Goal: Task Accomplishment & Management: Manage account settings

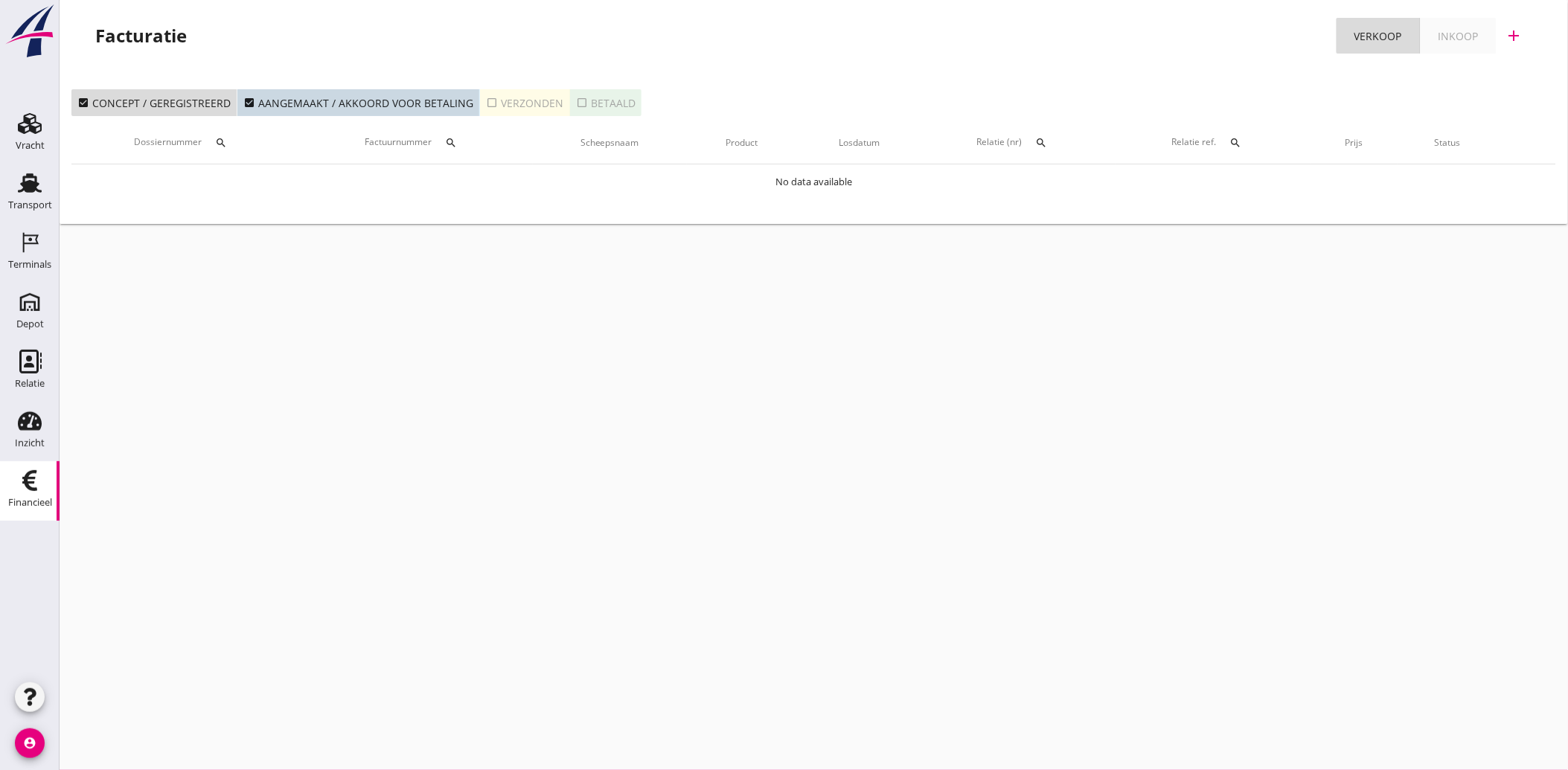
click at [31, 502] on div "Financieel" at bounding box center [31, 502] width 44 height 10
drag, startPoint x: 12, startPoint y: 195, endPoint x: 16, endPoint y: 203, distance: 8.9
click at [12, 195] on div "Transport" at bounding box center [31, 205] width 44 height 21
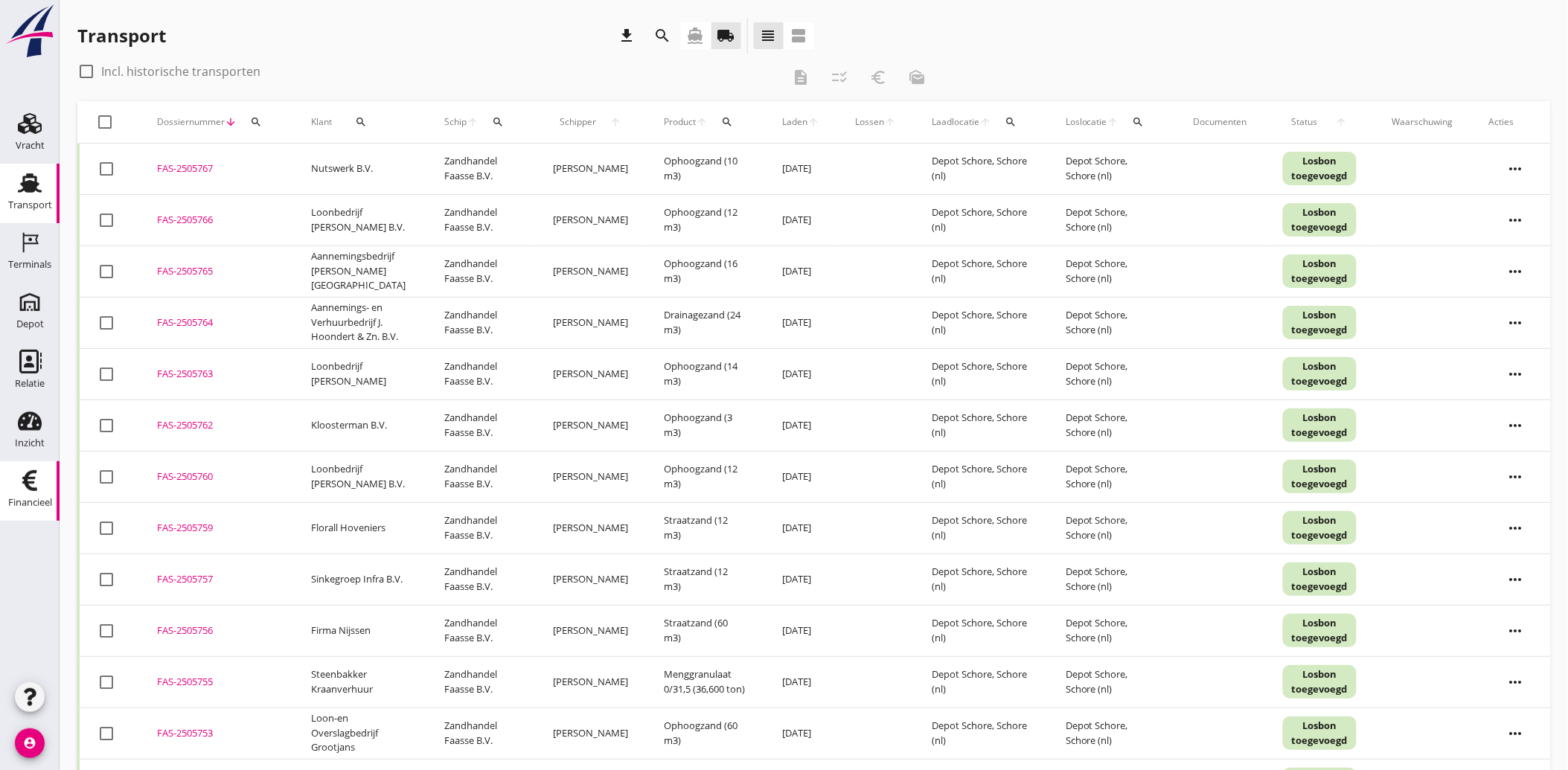
click at [26, 484] on use at bounding box center [30, 481] width 15 height 21
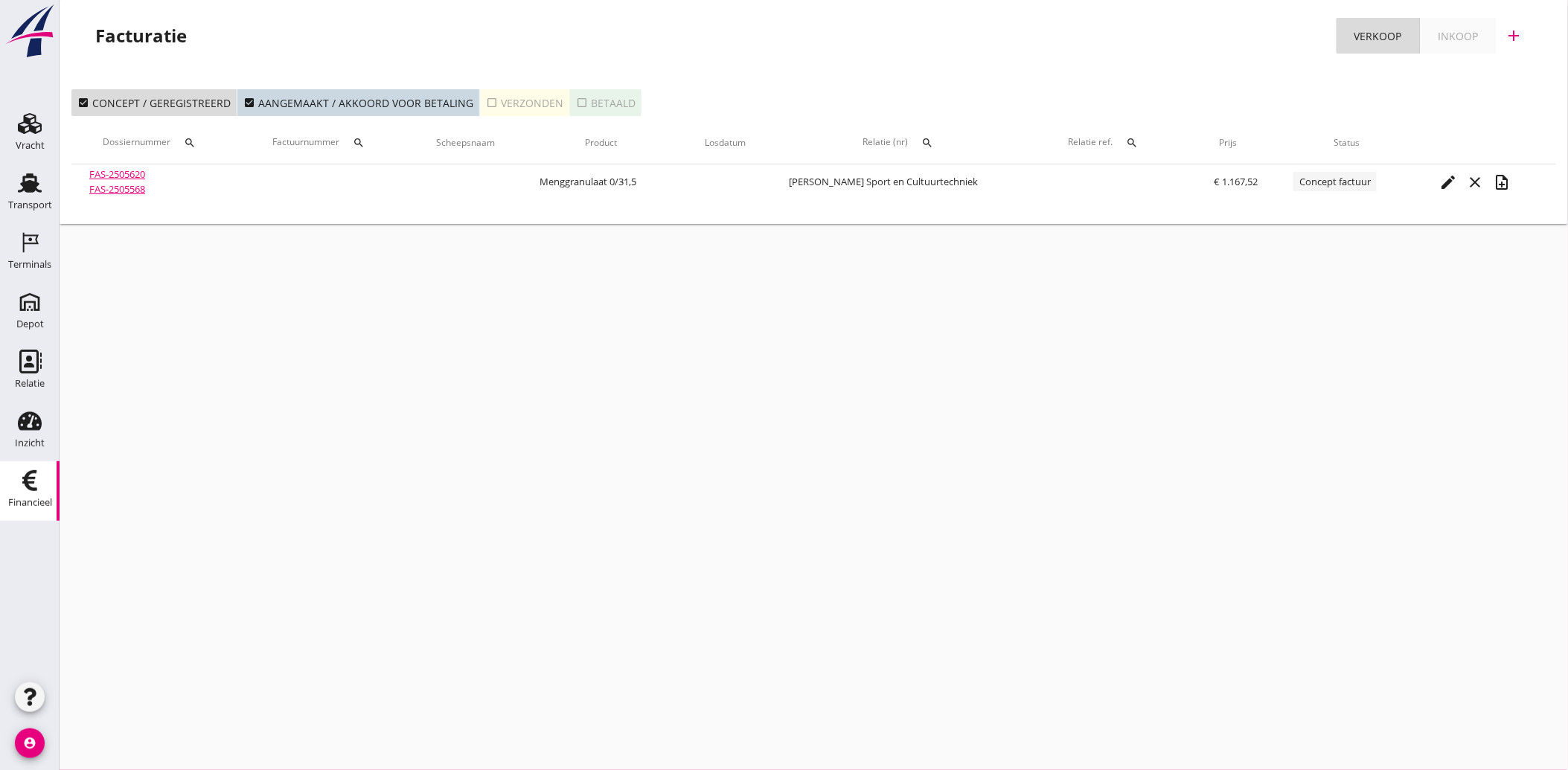
click at [926, 137] on icon "search" at bounding box center [928, 143] width 12 height 12
click at [954, 191] on input "text" at bounding box center [999, 186] width 154 height 24
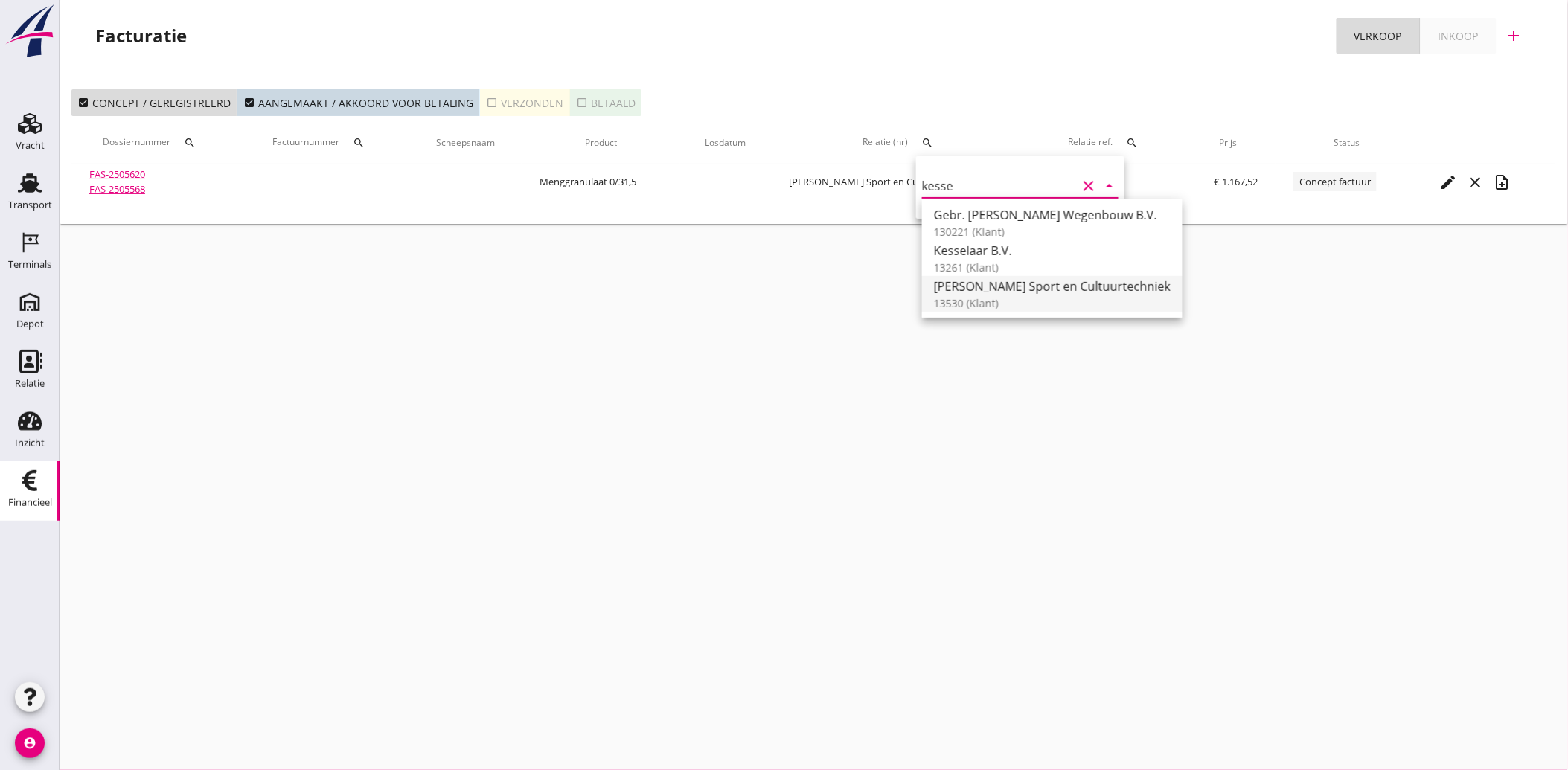
click at [987, 280] on div "[PERSON_NAME] Sport en Cultuurtechniek" at bounding box center [1052, 287] width 237 height 18
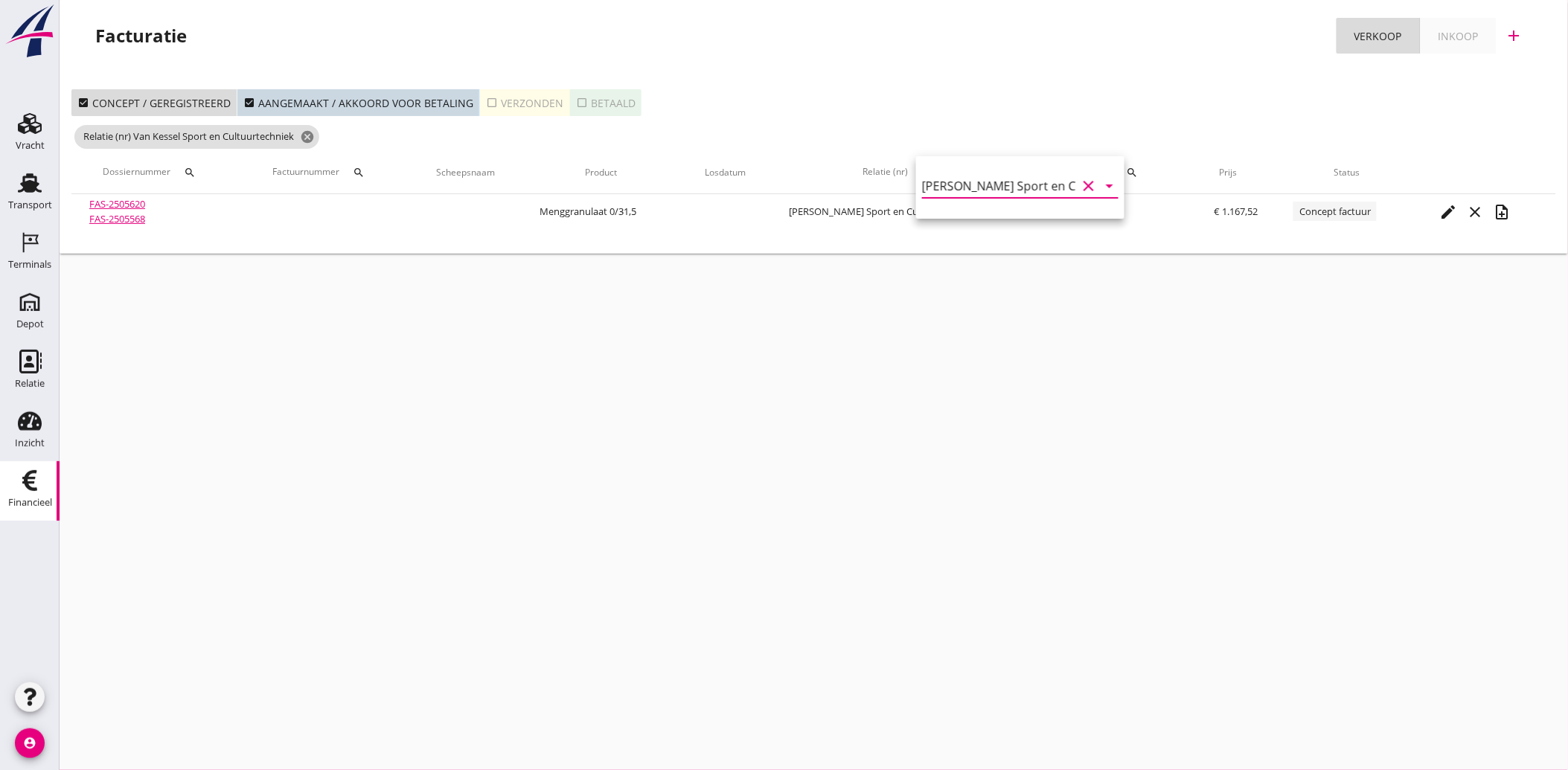
type input "[PERSON_NAME] Sport en Cultuurtechniek (13530)"
click at [486, 101] on icon "check_box_outline_blank" at bounding box center [492, 103] width 12 height 12
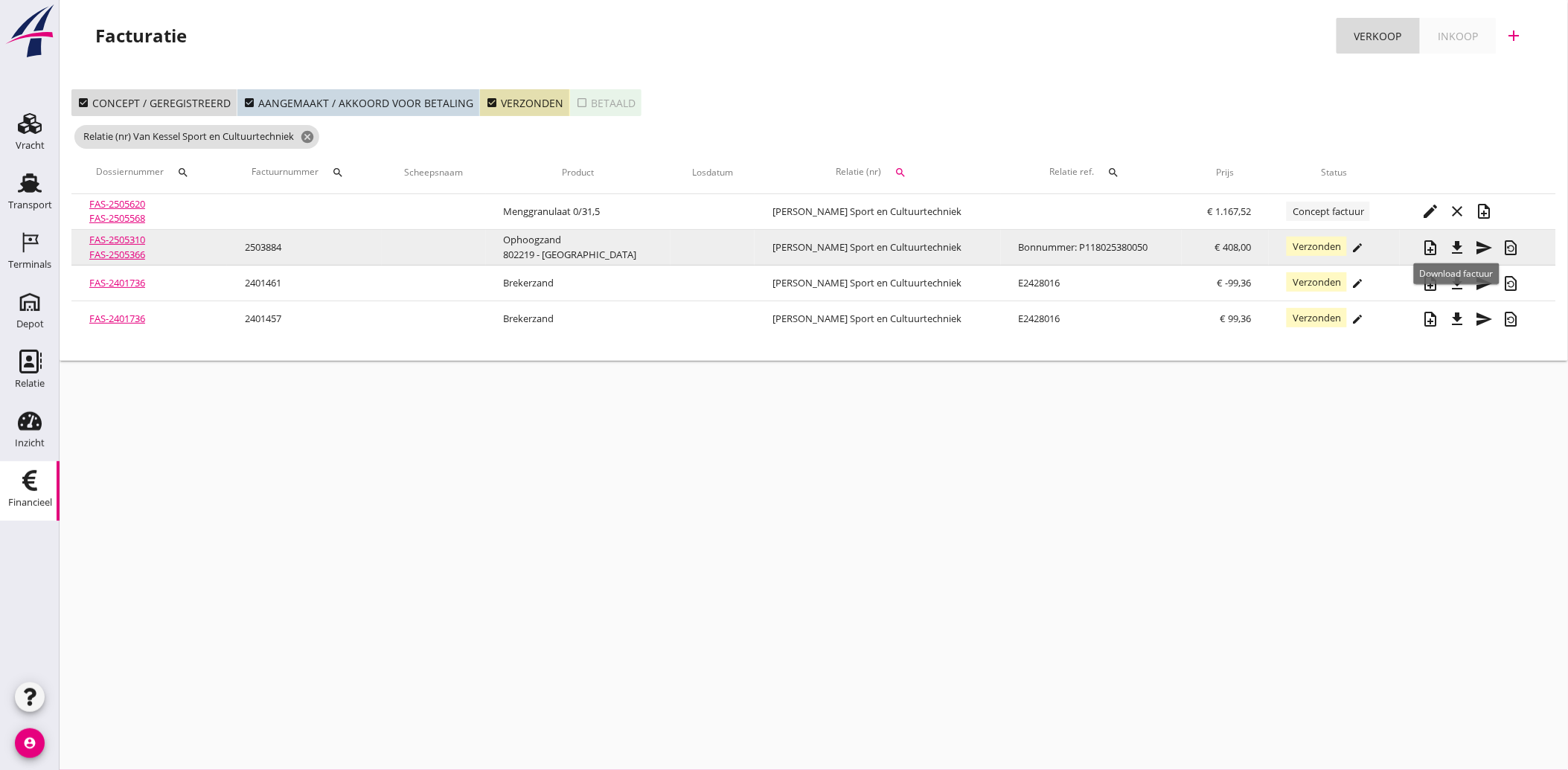
click at [1457, 247] on icon "file_download" at bounding box center [1458, 247] width 18 height 18
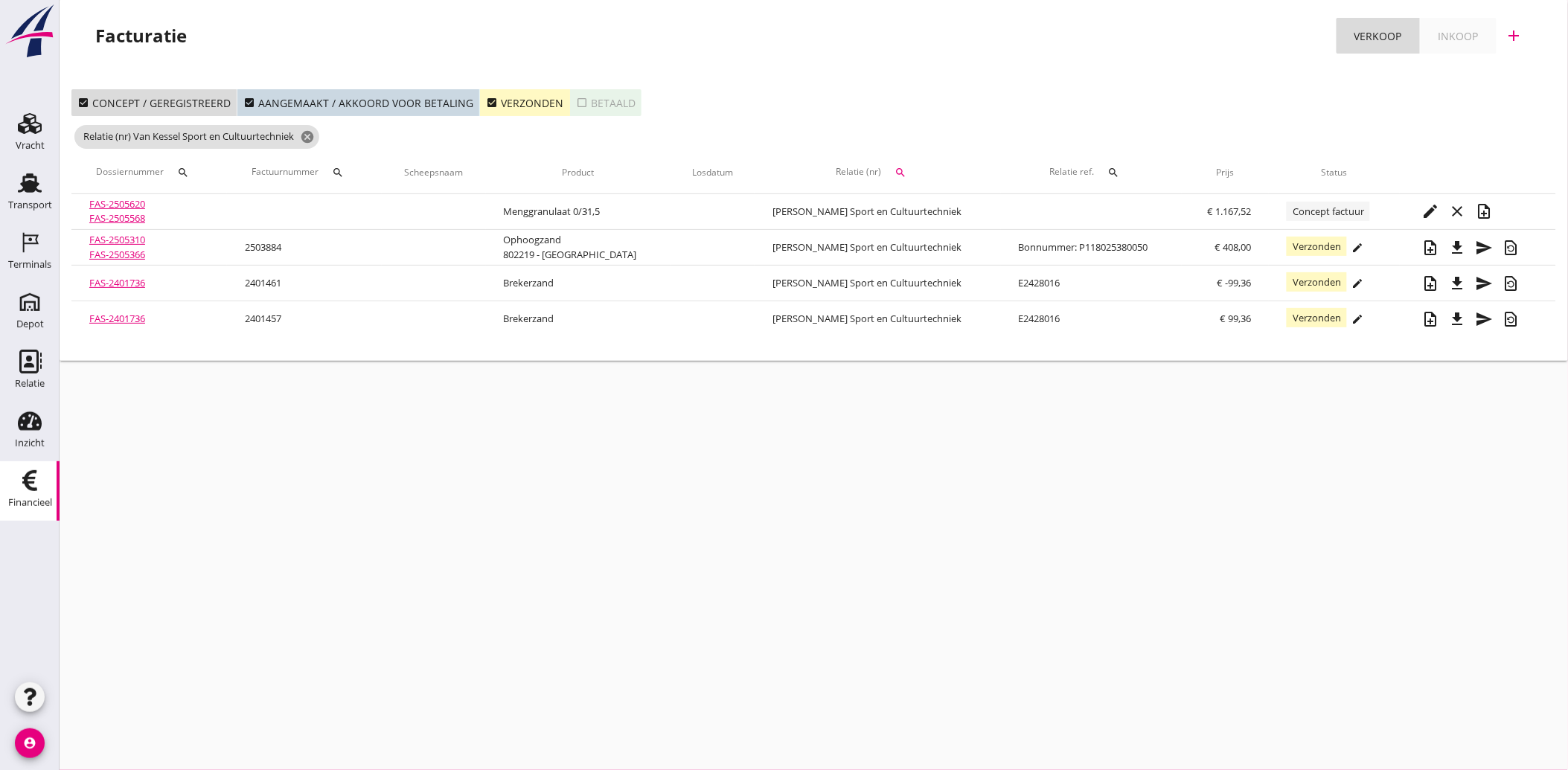
click at [486, 106] on icon "check_box" at bounding box center [492, 103] width 12 height 12
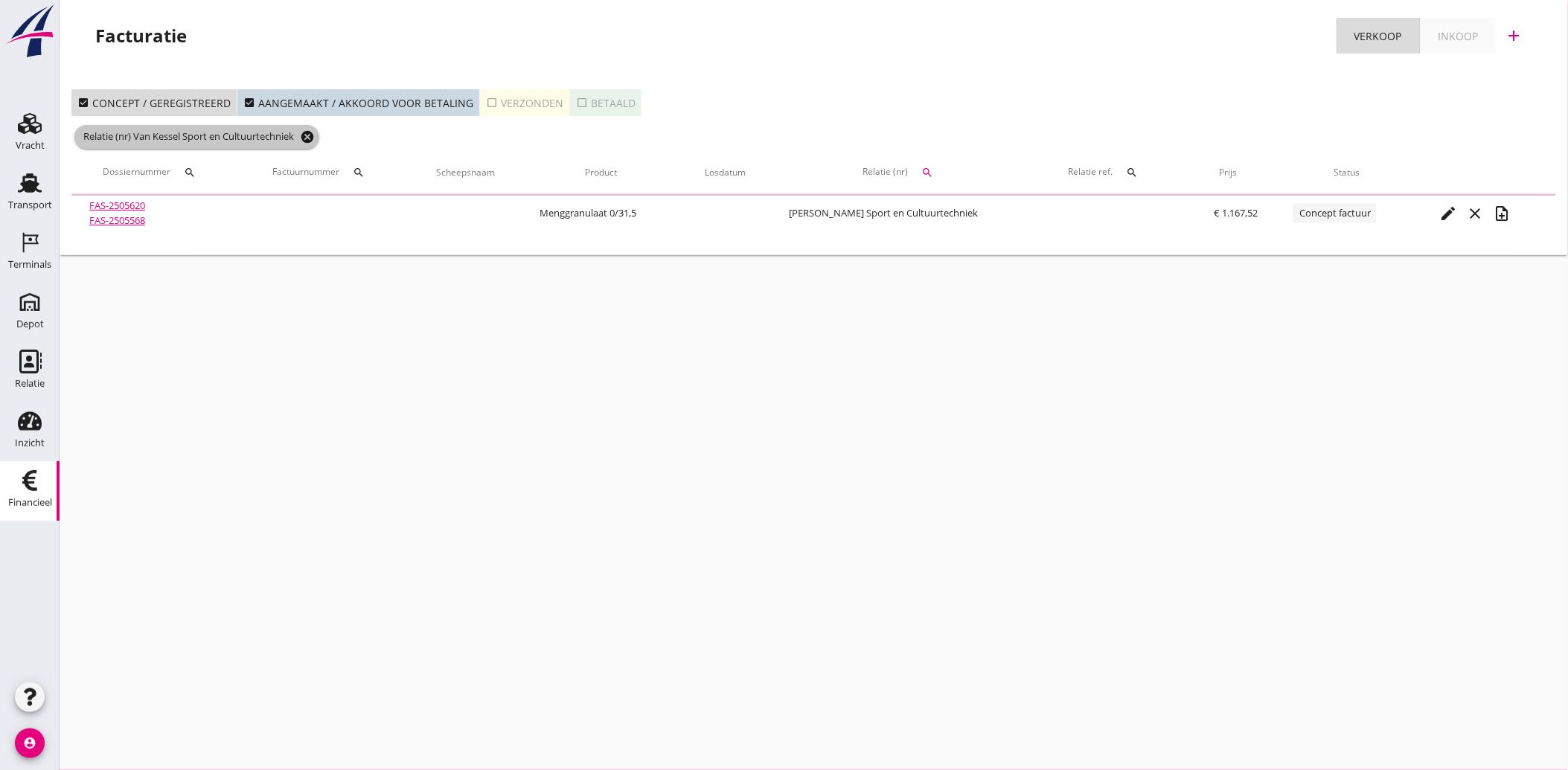
click at [311, 138] on icon "cancel" at bounding box center [308, 137] width 15 height 15
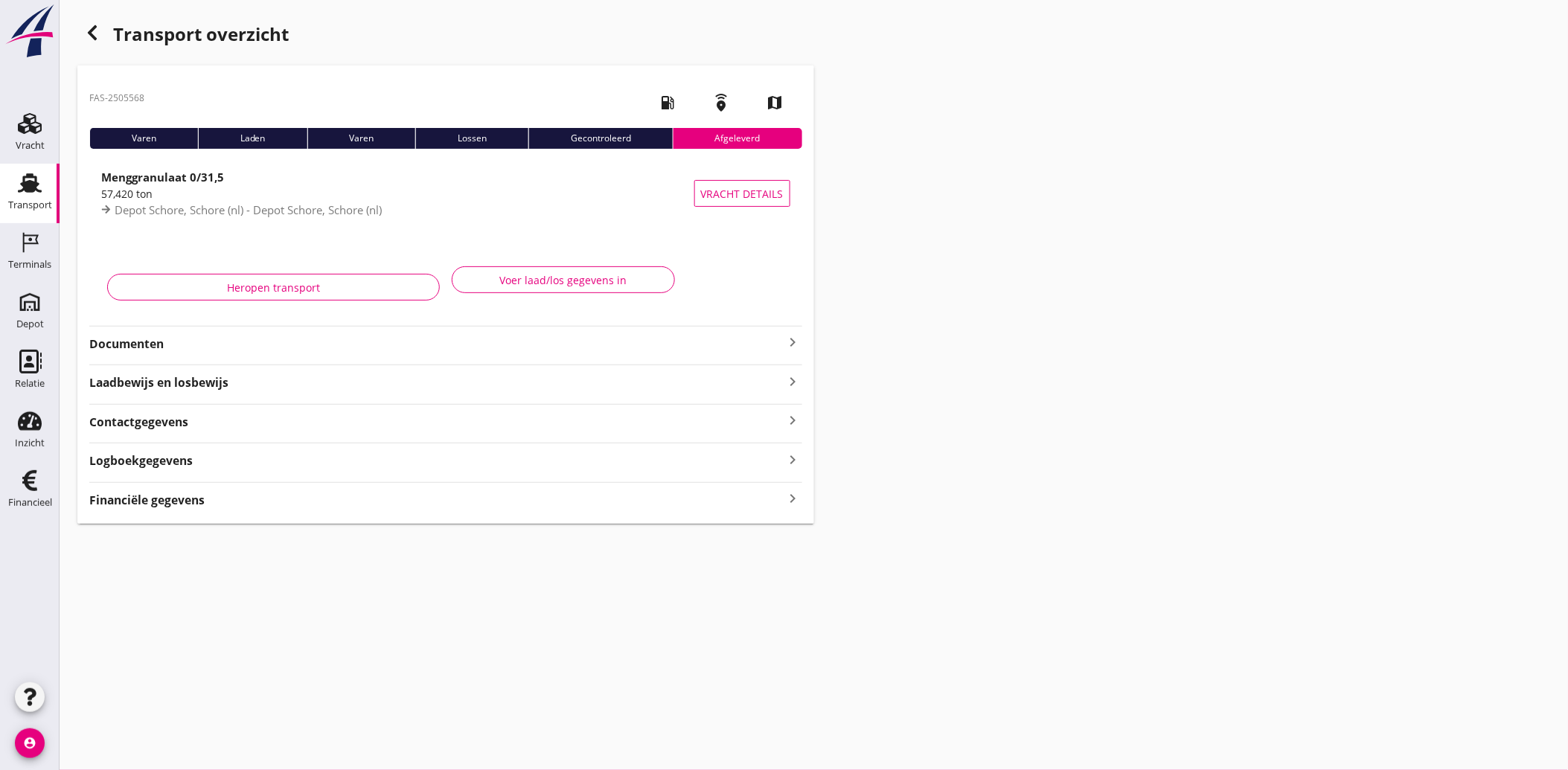
click at [154, 350] on strong "Documenten" at bounding box center [436, 344] width 695 height 17
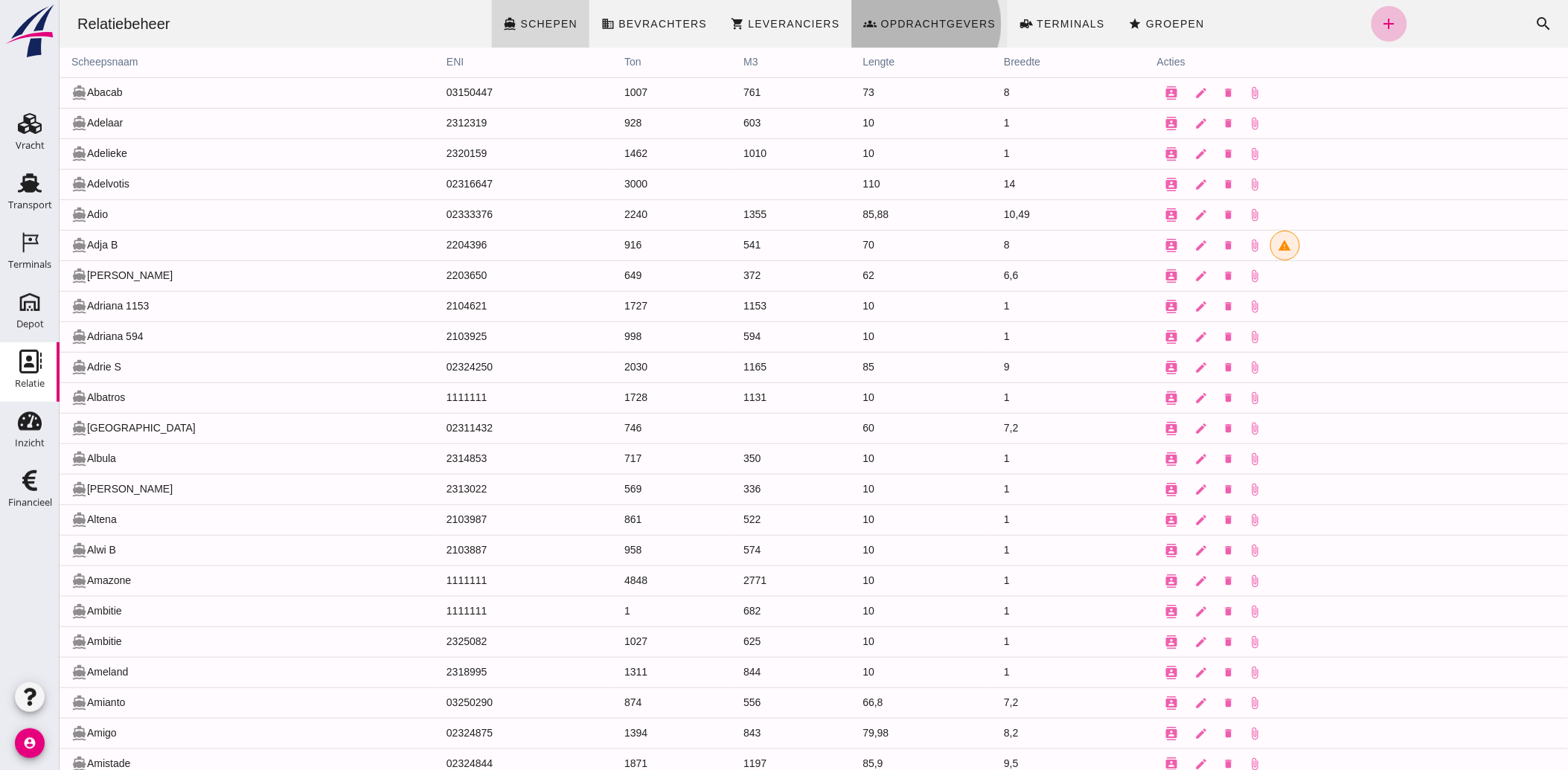
click at [920, 24] on span "Opdrachtgevers" at bounding box center [937, 24] width 116 height 12
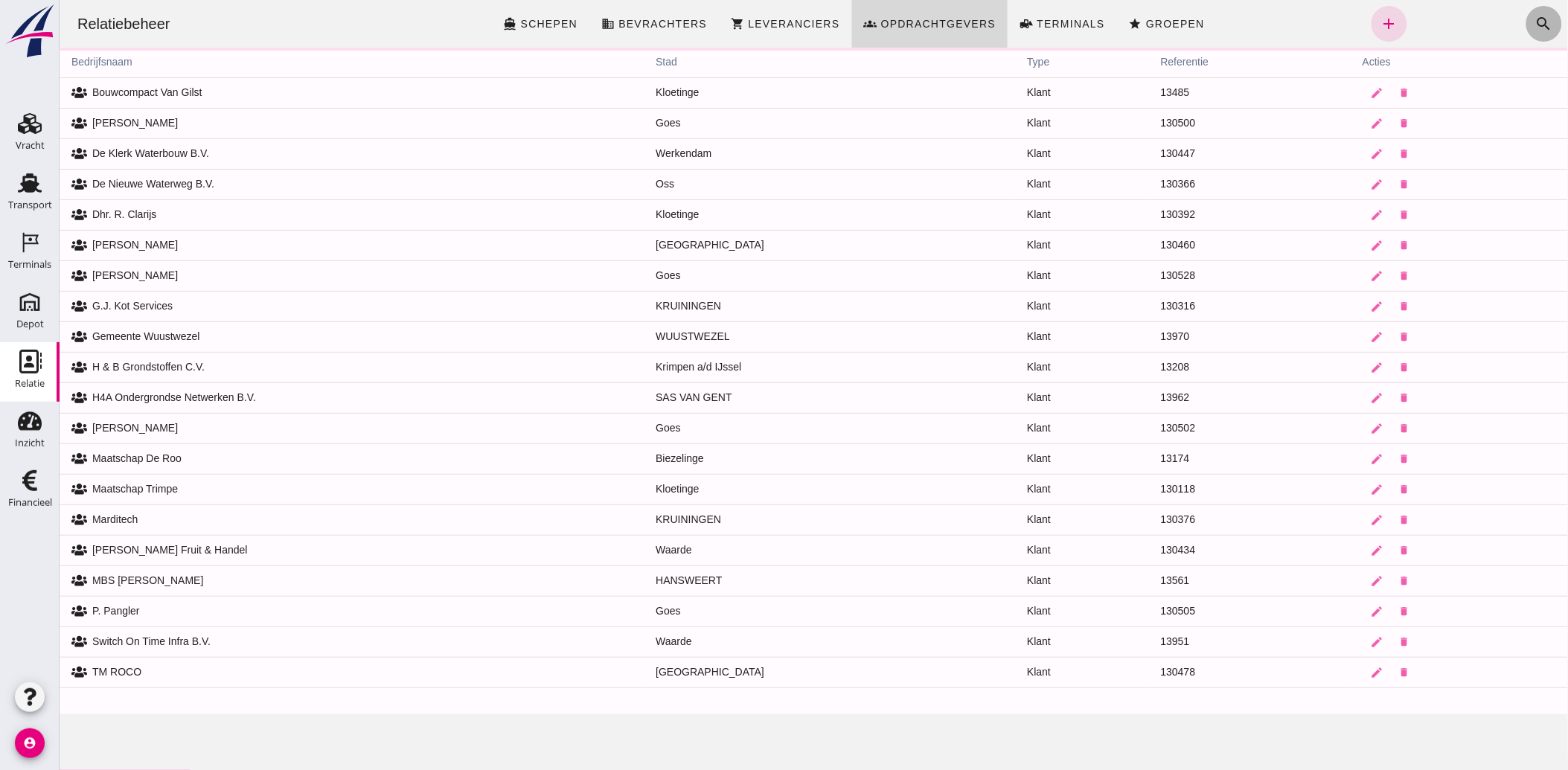
click at [1535, 22] on icon "search" at bounding box center [1544, 24] width 18 height 18
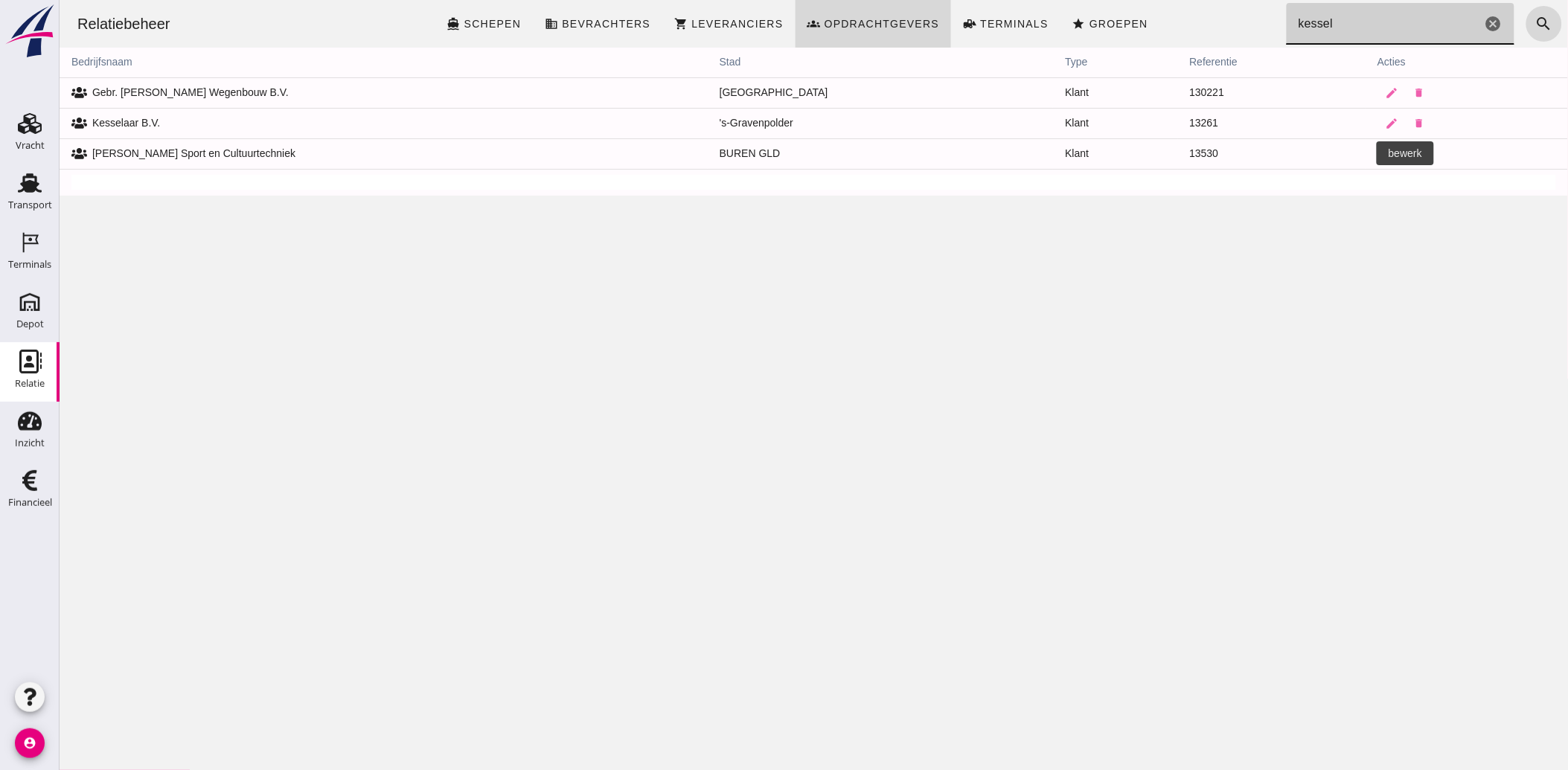
type input "kessel"
click at [1386, 153] on icon "edit" at bounding box center [1392, 154] width 13 height 13
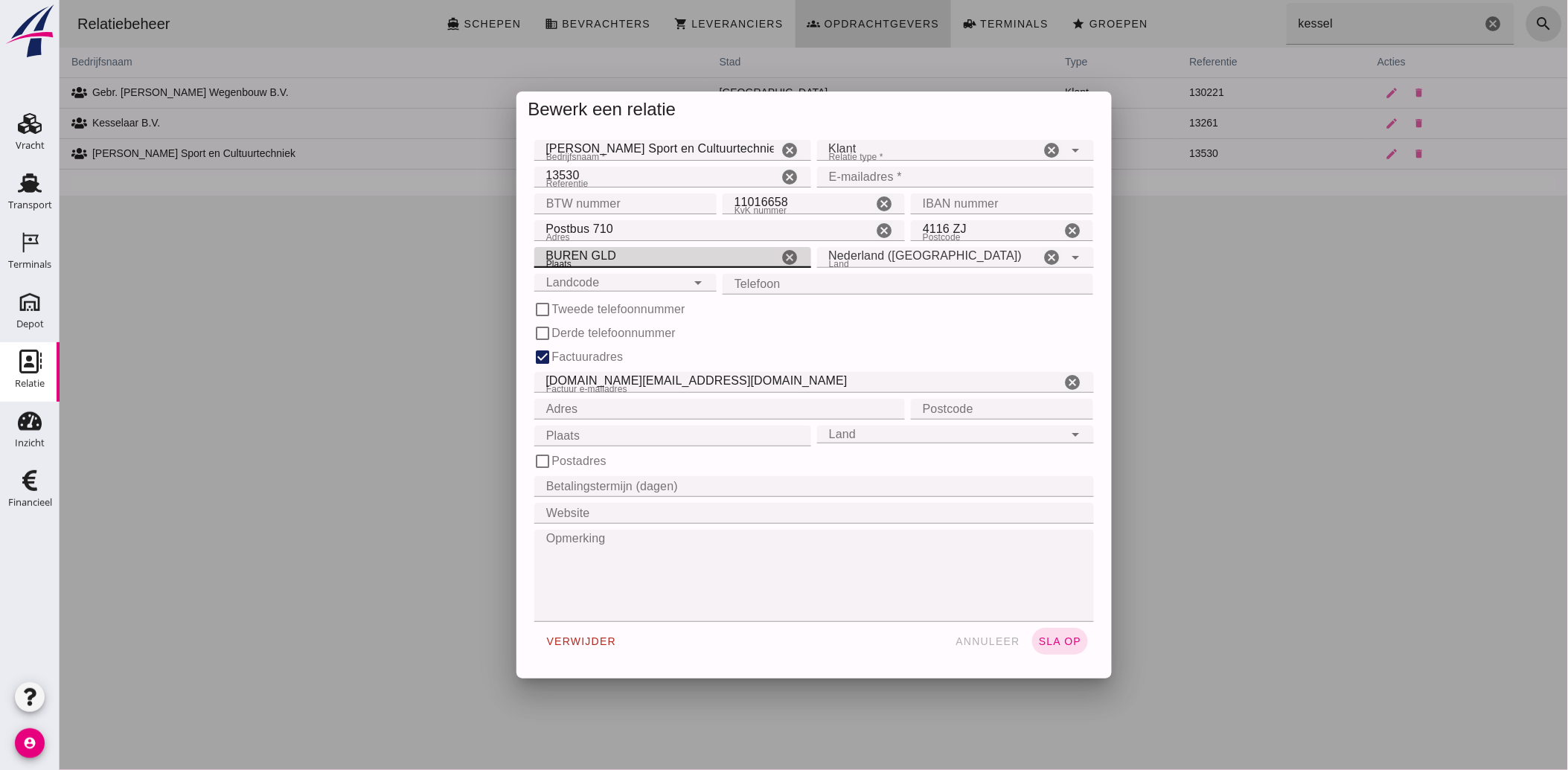
drag, startPoint x: 548, startPoint y: 255, endPoint x: 616, endPoint y: 261, distance: 68.3
click at [616, 261] on input "BUREN GLD" at bounding box center [656, 258] width 245 height 21
type input "Buren"
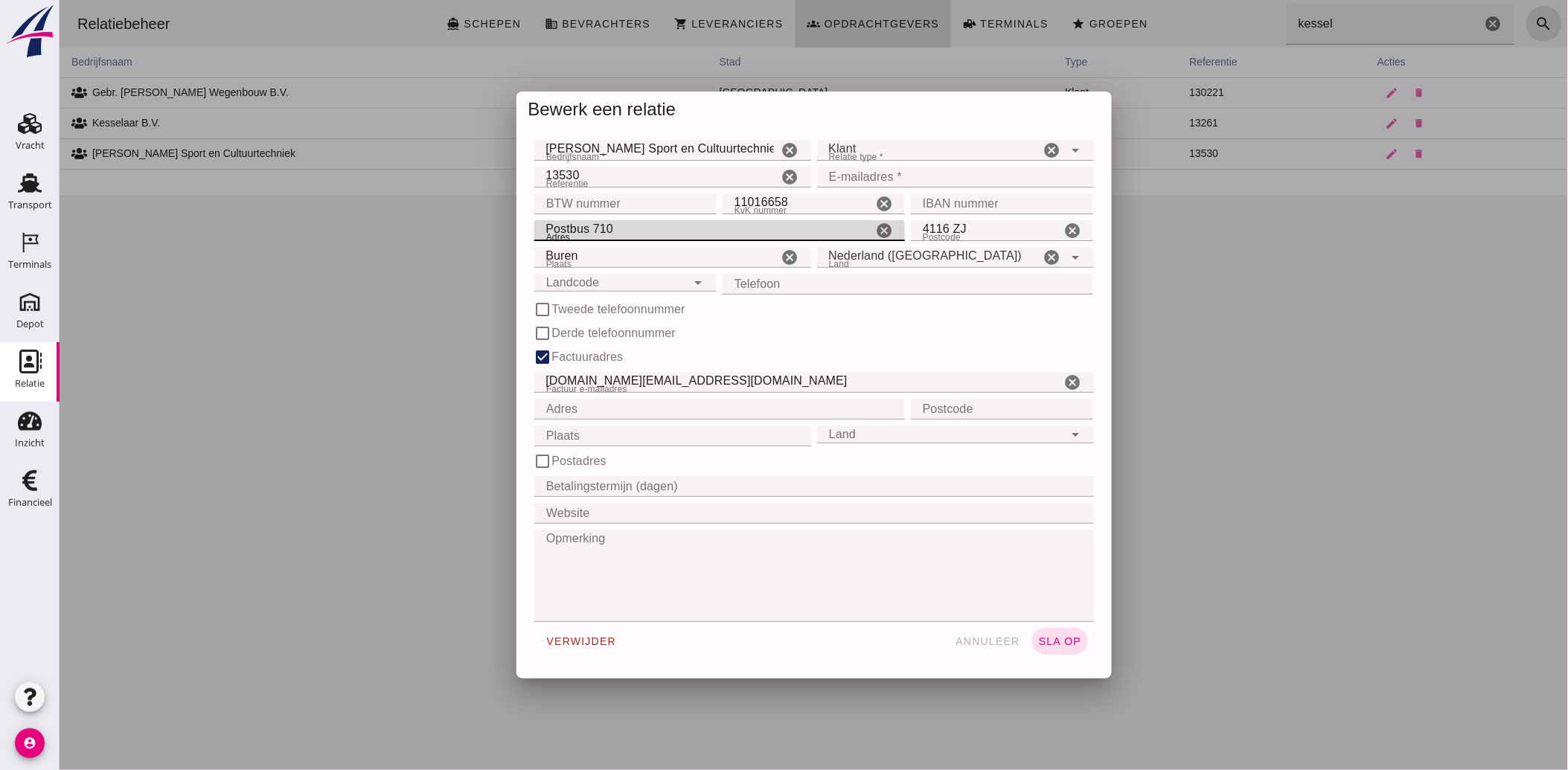
drag, startPoint x: 608, startPoint y: 229, endPoint x: 511, endPoint y: 235, distance: 97.2
click at [516, 235] on div "Bedrijfsnaam * Bedrijfsnaam * Van Kessel Sport en Cultuurtechniek cancel Relati…" at bounding box center [813, 404] width 596 height 550
type input "Kornedijk 7a"
type input "4416 CE"
click at [615, 204] on input "BTW nummer" at bounding box center [620, 204] width 174 height 21
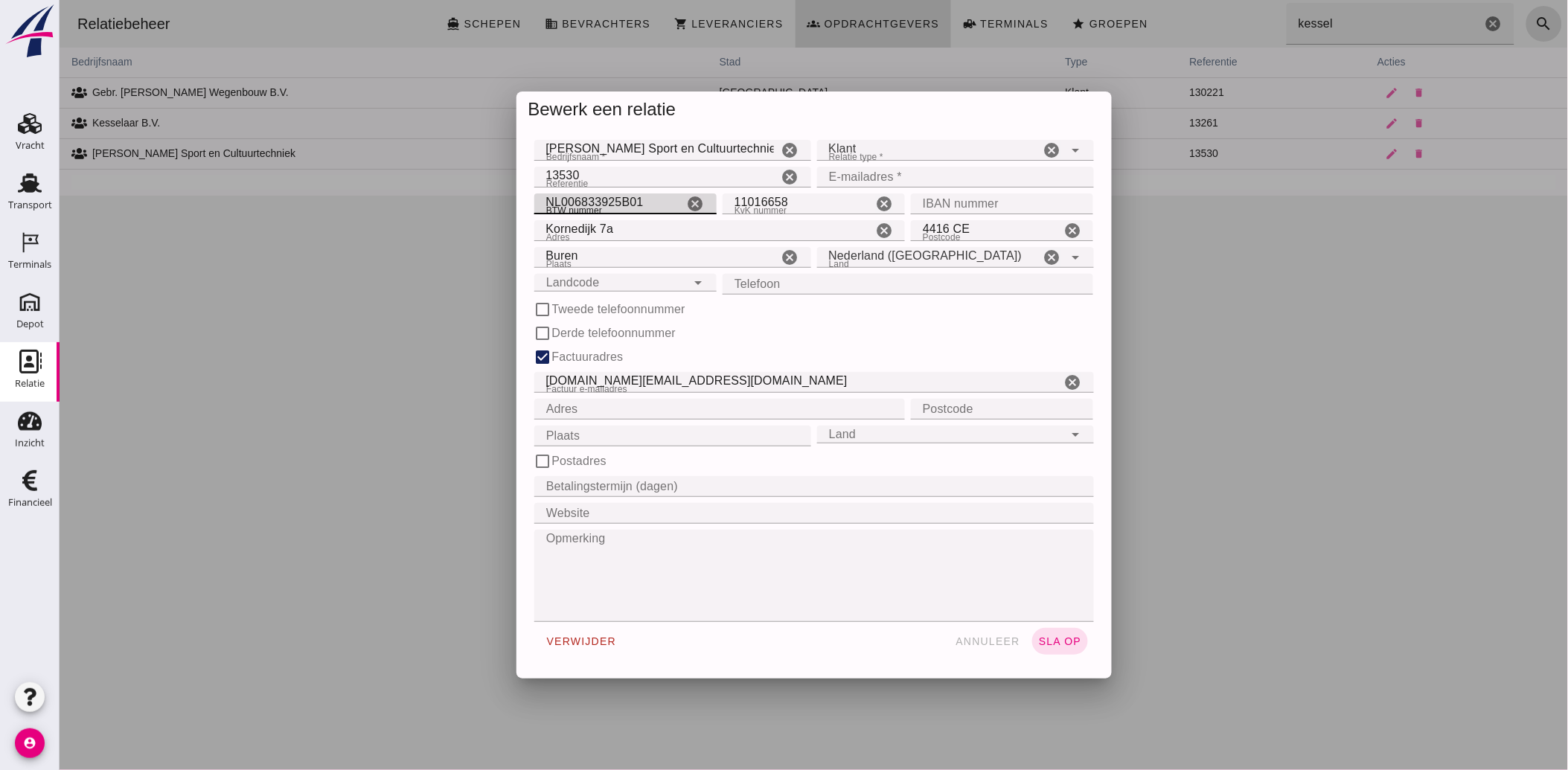
type input "NL006833925B01"
click at [1057, 641] on span "sla op" at bounding box center [1060, 642] width 44 height 12
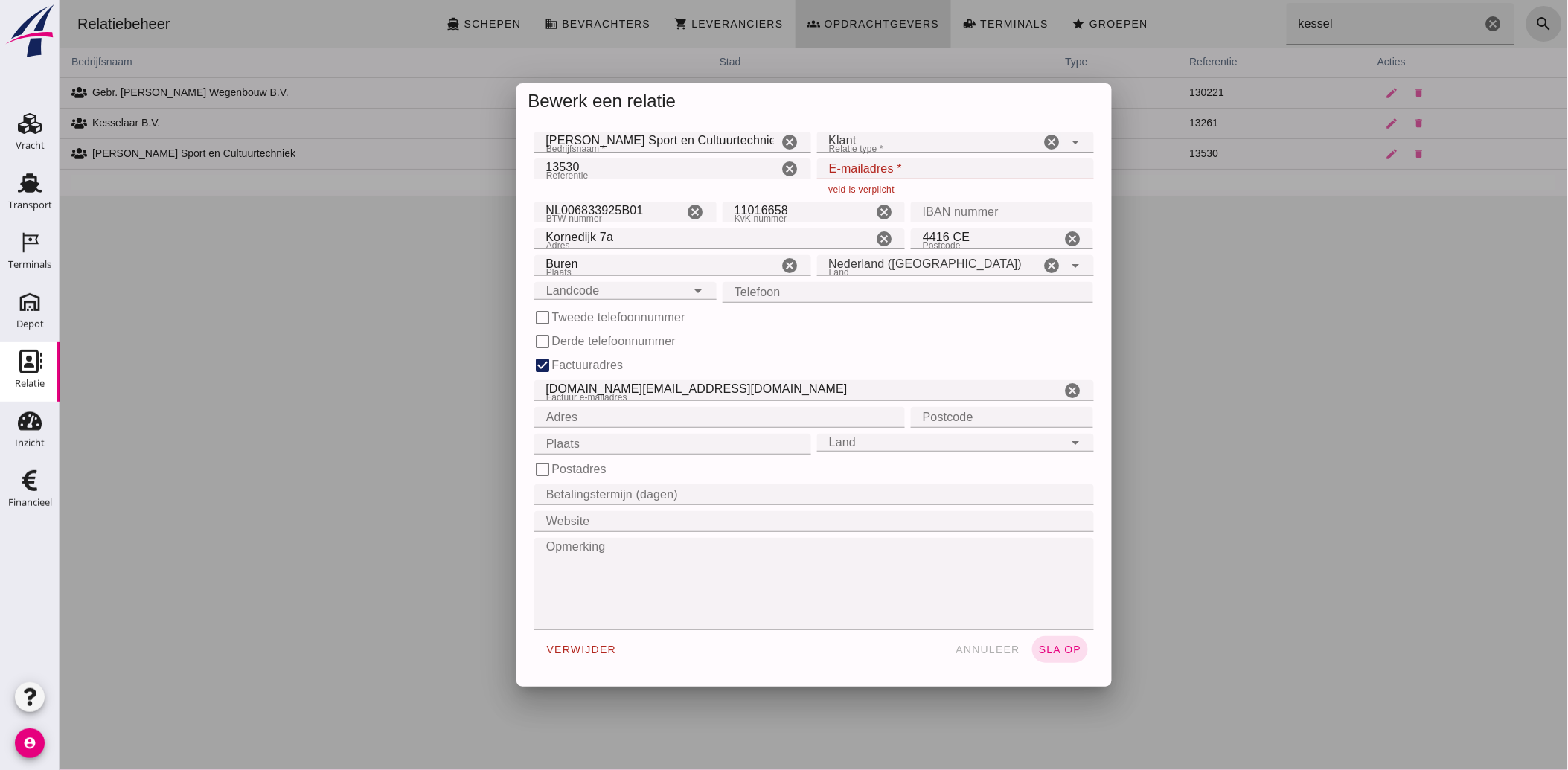
click at [866, 165] on input "E-mailadres *" at bounding box center [949, 169] width 268 height 21
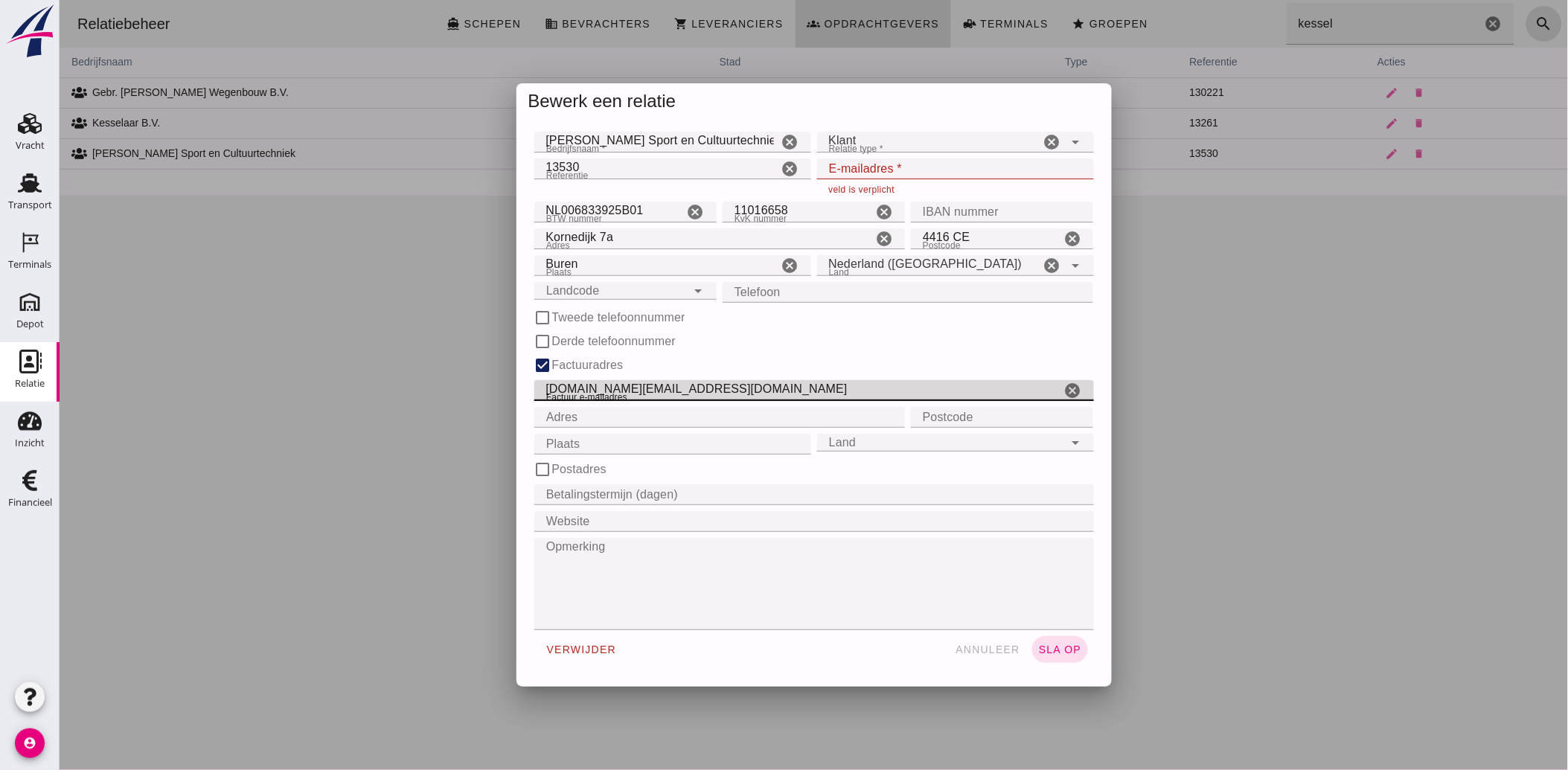
drag, startPoint x: 673, startPoint y: 388, endPoint x: 534, endPoint y: 404, distance: 139.9
click at [534, 404] on div "check_box Factuuradres Factuur e-mailadres Factuur e-mailadres facturen.sport@k…" at bounding box center [813, 406] width 566 height 105
click at [836, 160] on input "E-mailadres *" at bounding box center [949, 169] width 268 height 21
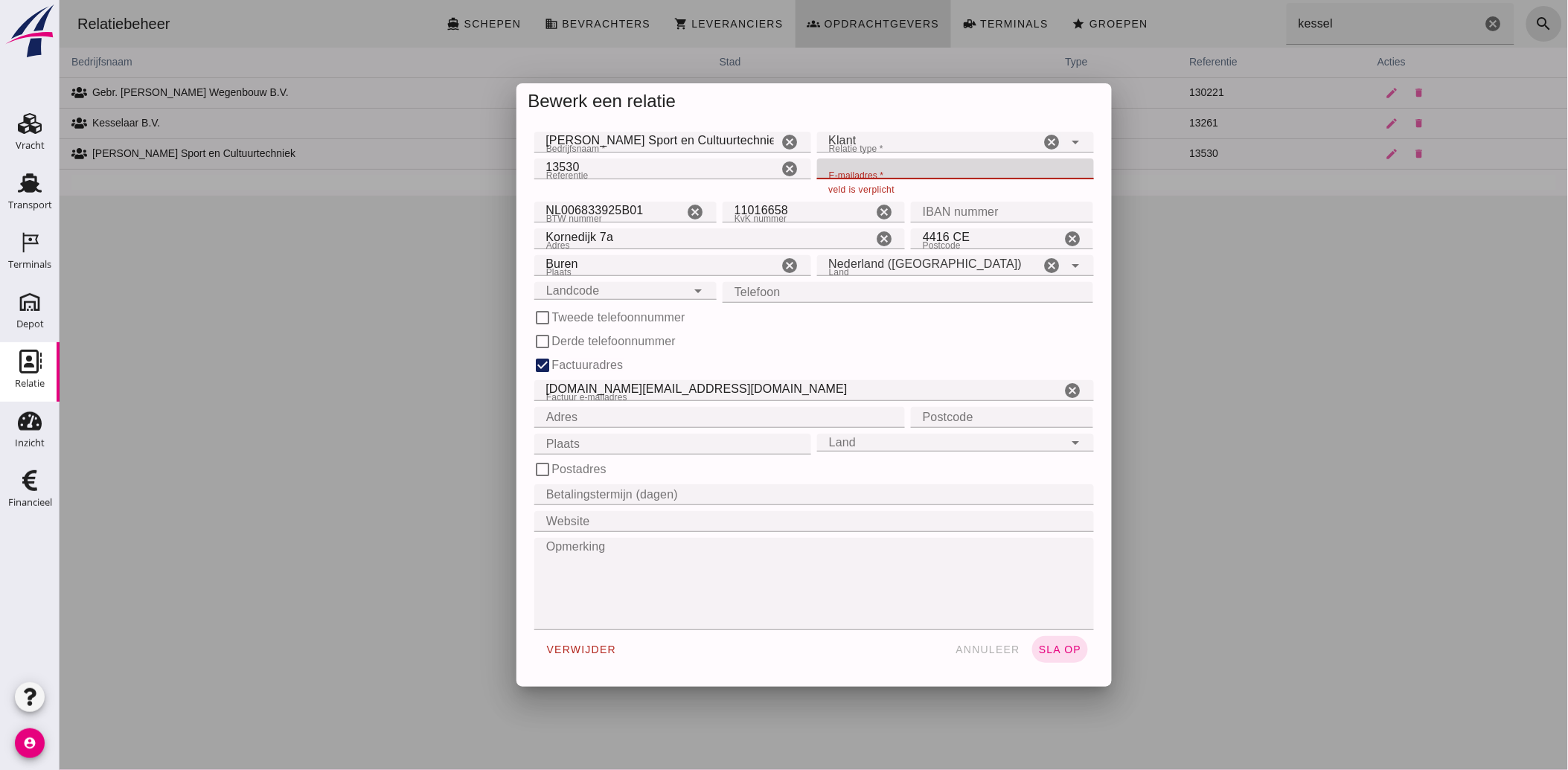
paste input "[DOMAIN_NAME][EMAIL_ADDRESS][DOMAIN_NAME]"
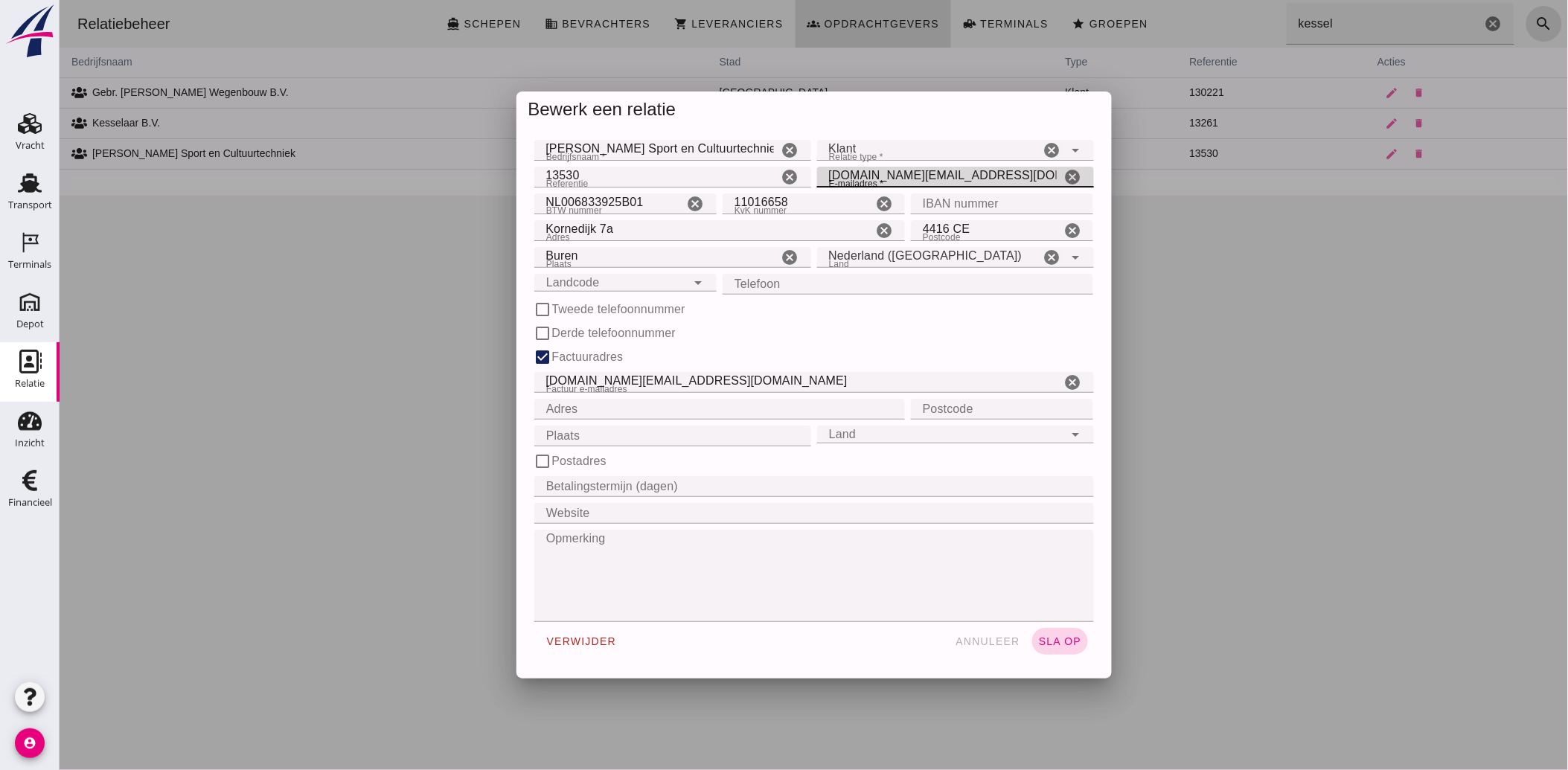
type input "[DOMAIN_NAME][EMAIL_ADDRESS][DOMAIN_NAME]"
click at [1049, 653] on button "sla op" at bounding box center [1060, 642] width 56 height 27
